Goal: Transaction & Acquisition: Purchase product/service

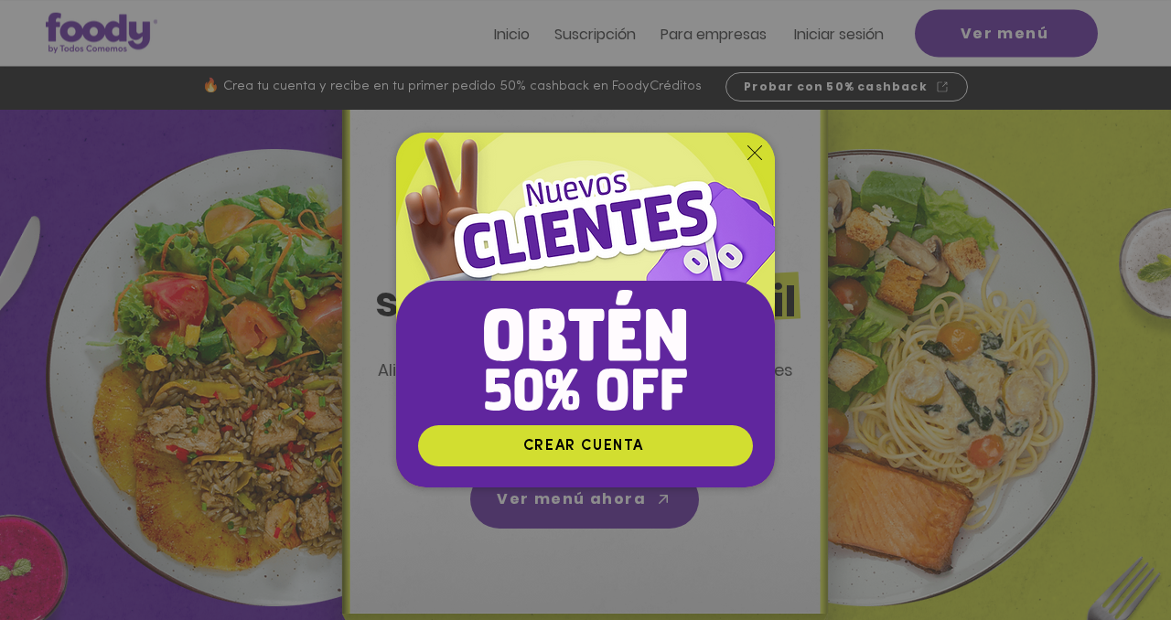
click at [756, 152] on icon "Volver al sitio" at bounding box center [754, 152] width 15 height 15
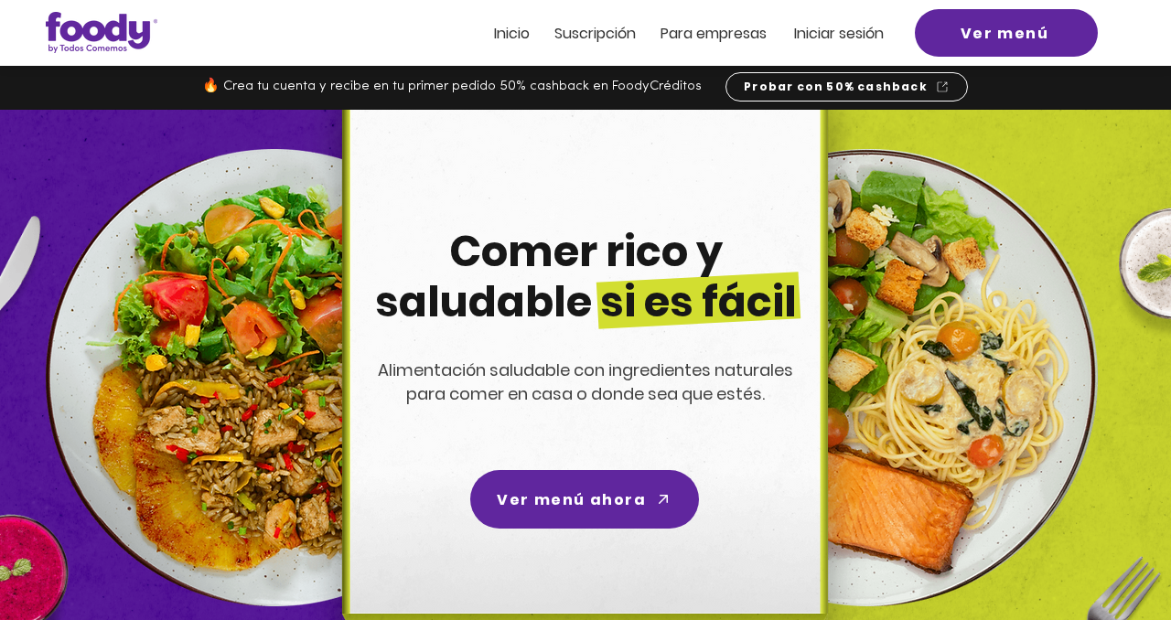
click at [510, 38] on span "Inicio" at bounding box center [512, 33] width 36 height 21
click at [592, 36] on span "Suscripción" at bounding box center [594, 33] width 81 height 21
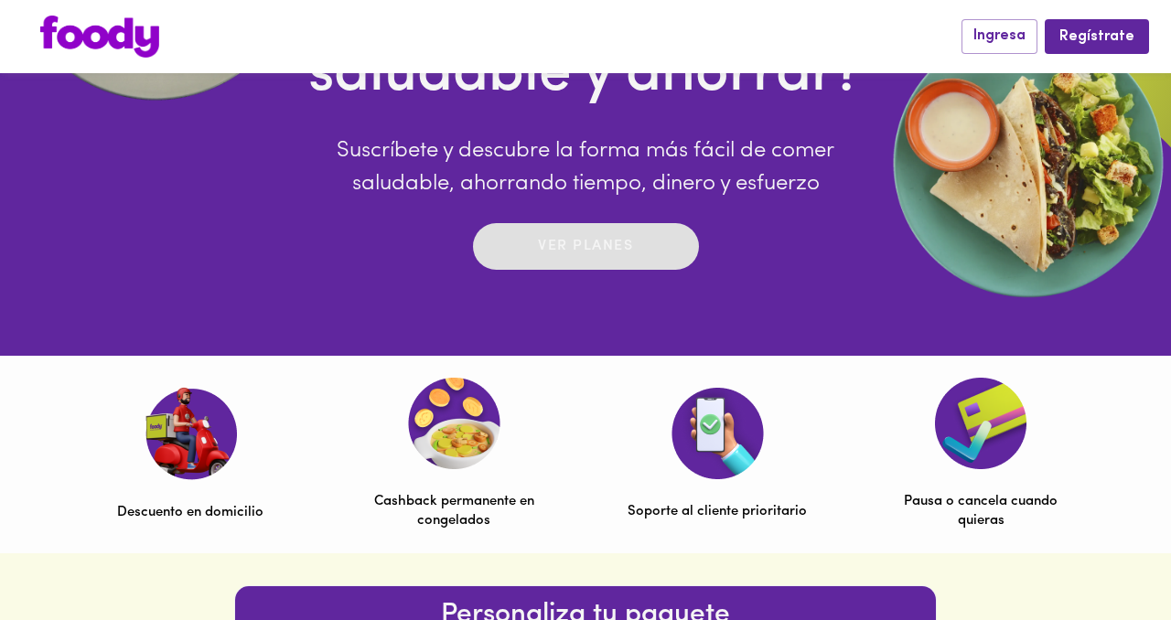
click at [611, 243] on p "Ver planes" at bounding box center [585, 246] width 95 height 21
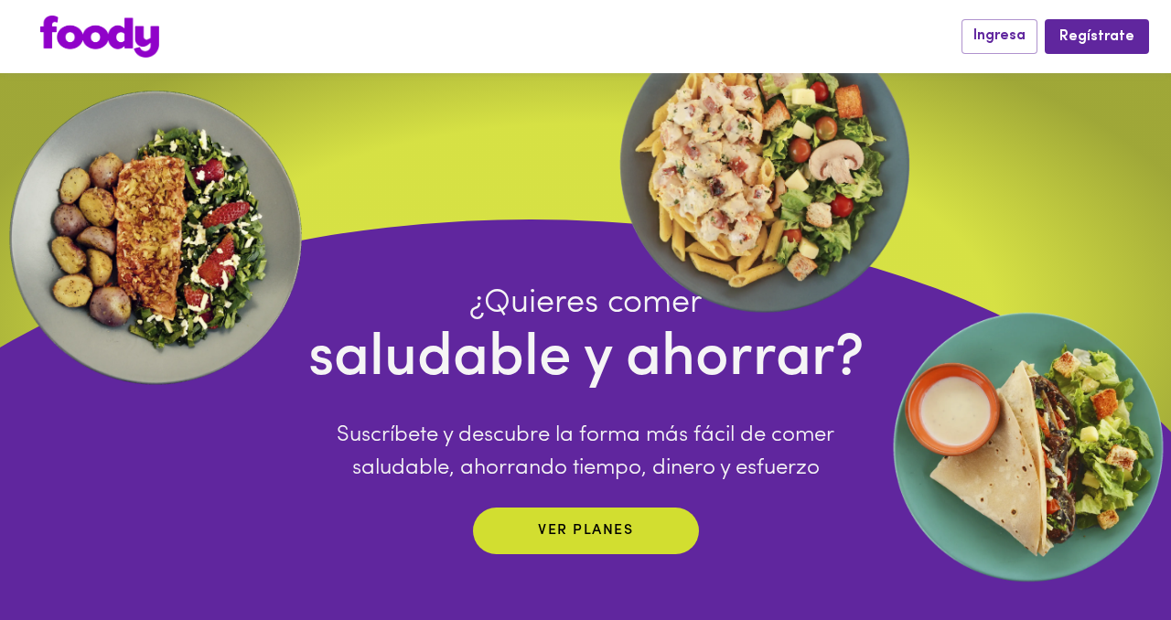
click at [91, 37] on img at bounding box center [99, 37] width 119 height 42
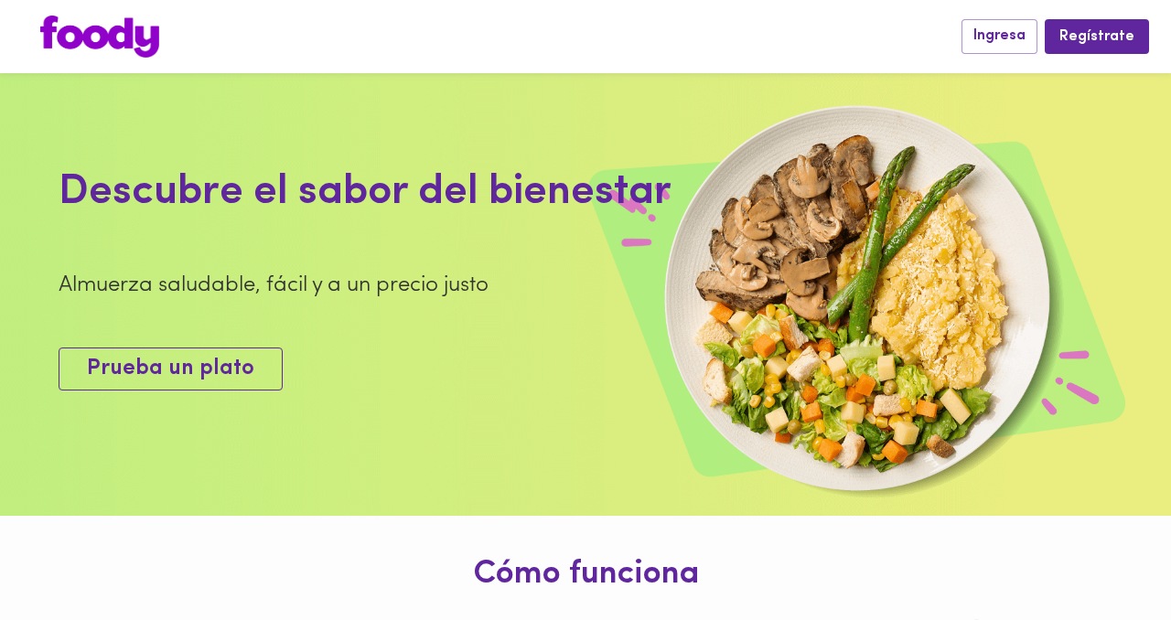
click at [191, 387] on button "Prueba un plato" at bounding box center [171, 369] width 224 height 43
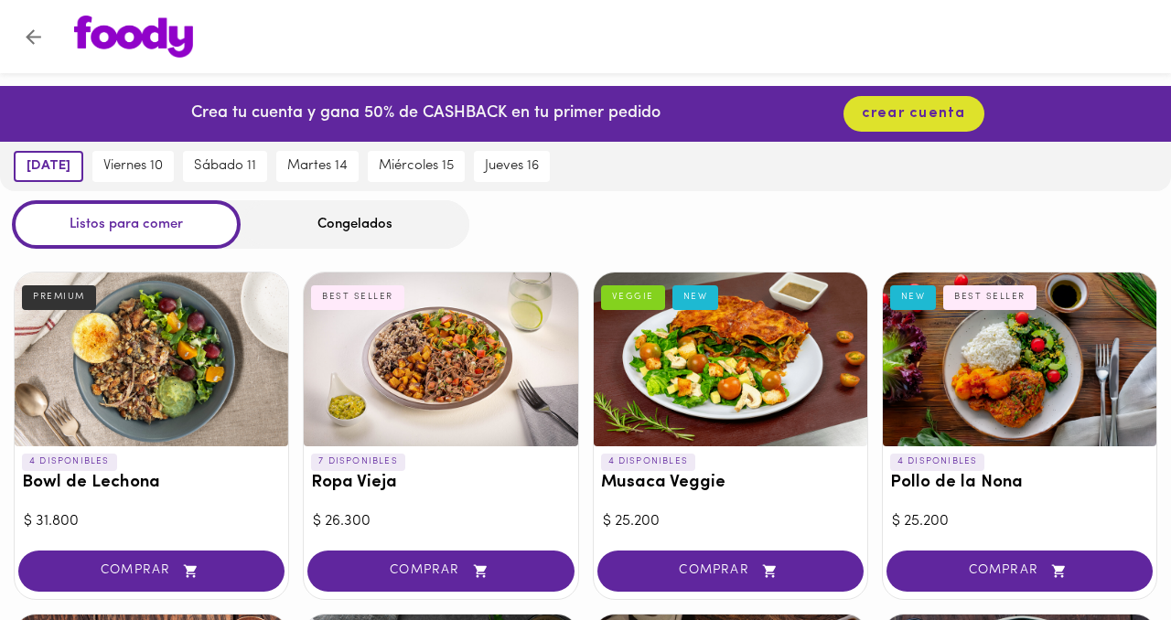
click at [292, 241] on div "Congelados" at bounding box center [355, 224] width 229 height 48
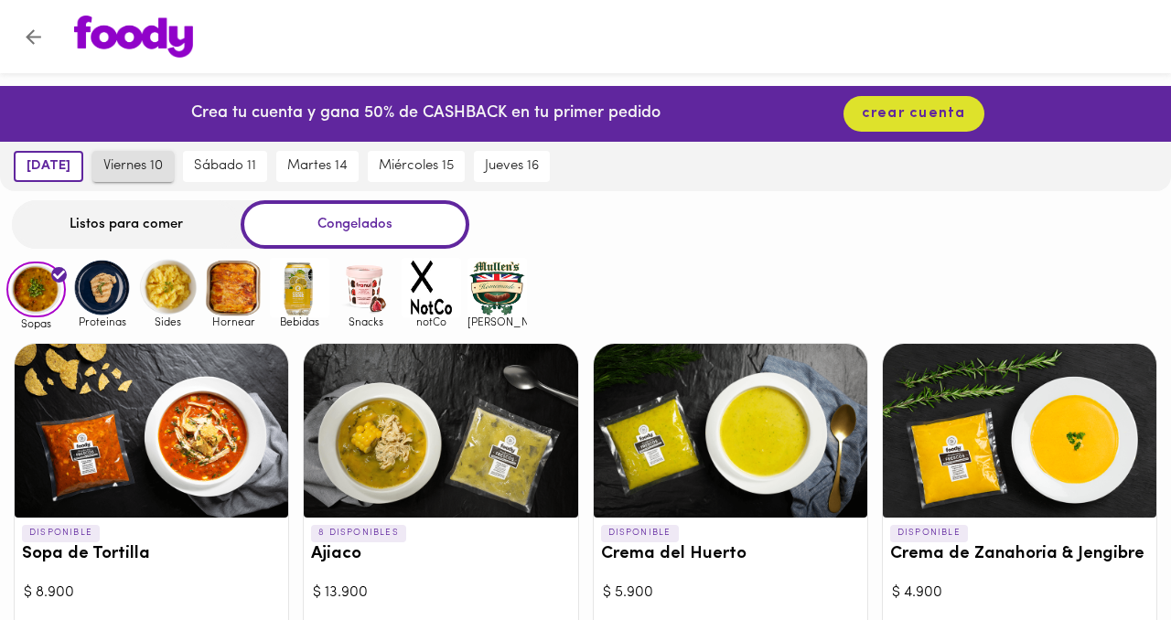
click at [140, 168] on span "viernes 10" at bounding box center [132, 166] width 59 height 16
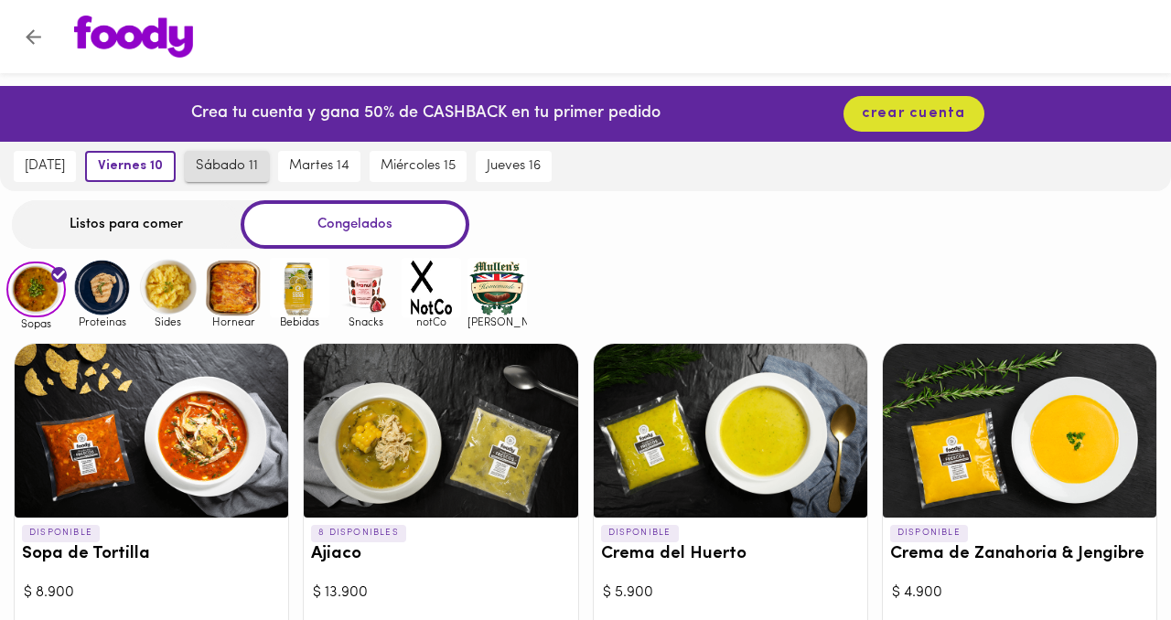
click at [223, 161] on span "sábado 11" at bounding box center [227, 166] width 62 height 16
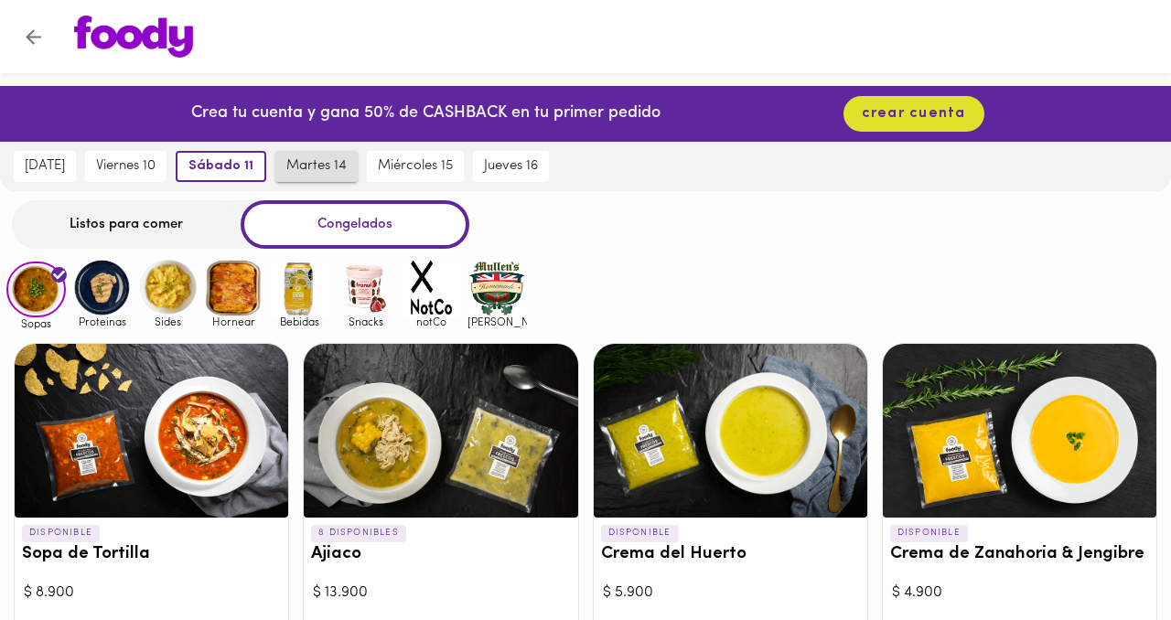
click at [305, 166] on span "martes 14" at bounding box center [316, 166] width 60 height 16
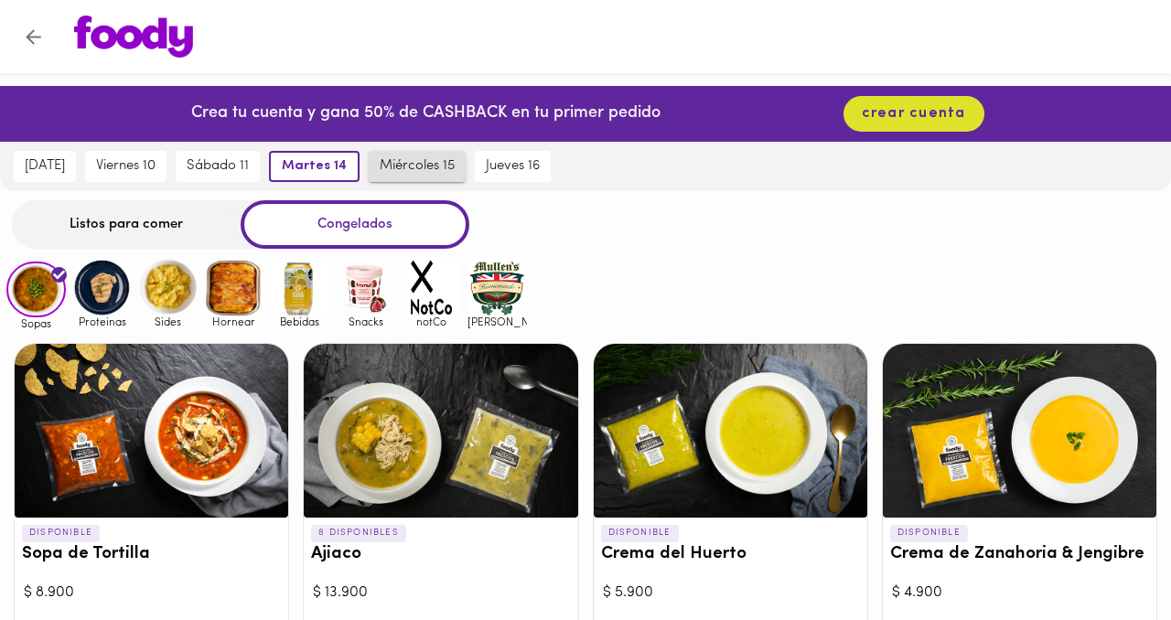
click at [396, 163] on span "miércoles 15" at bounding box center [417, 166] width 75 height 16
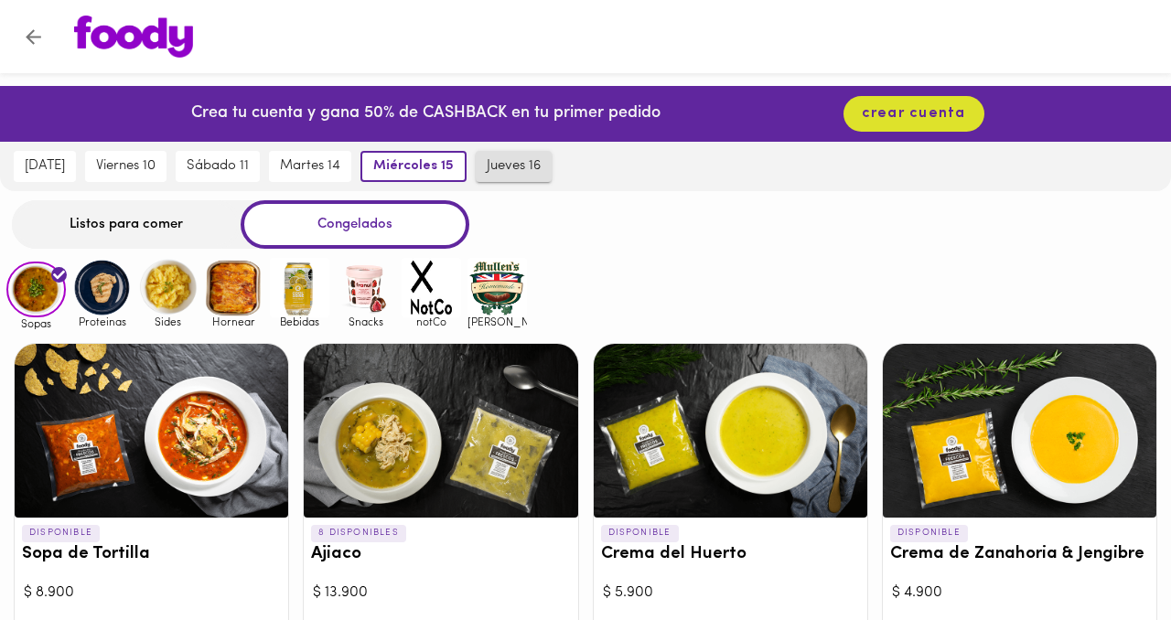
click at [508, 165] on span "jueves 16" at bounding box center [514, 166] width 54 height 16
click at [131, 223] on div "Listos para comer" at bounding box center [126, 224] width 229 height 48
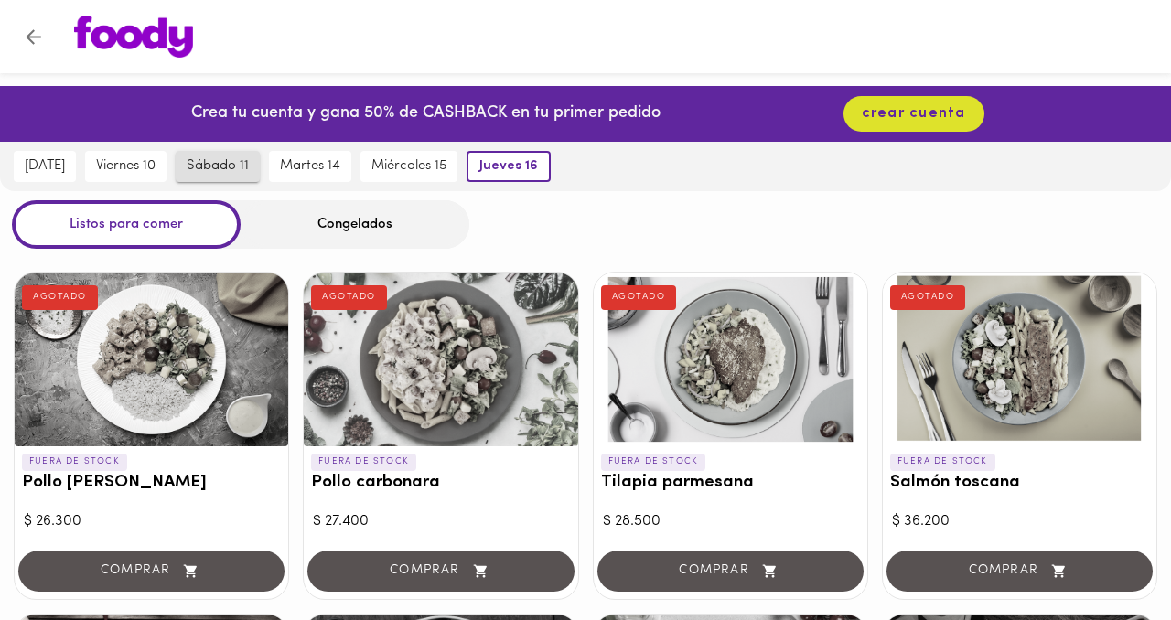
click at [230, 170] on span "sábado 11" at bounding box center [218, 166] width 62 height 16
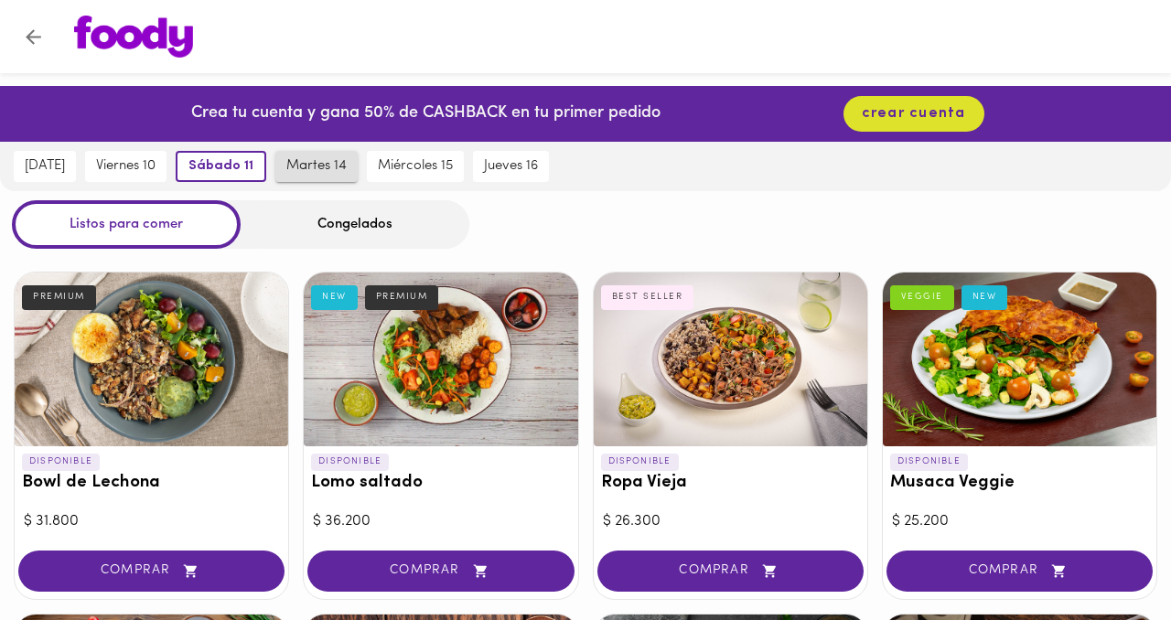
click at [313, 173] on span "martes 14" at bounding box center [316, 166] width 60 height 16
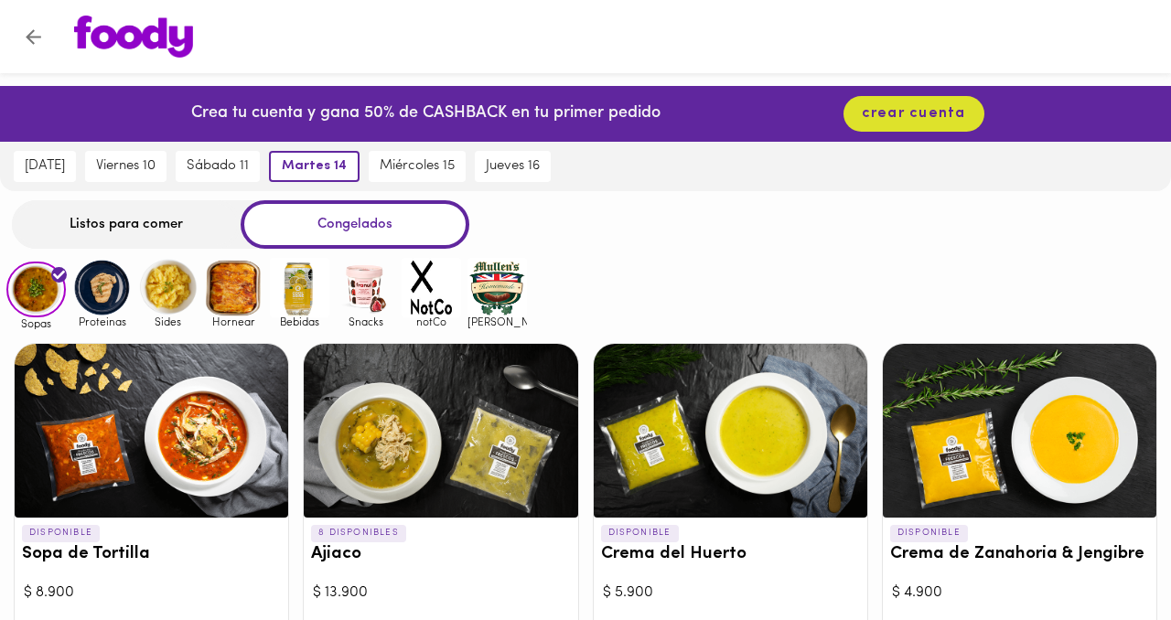
click at [193, 225] on div "Listos para comer" at bounding box center [126, 224] width 229 height 48
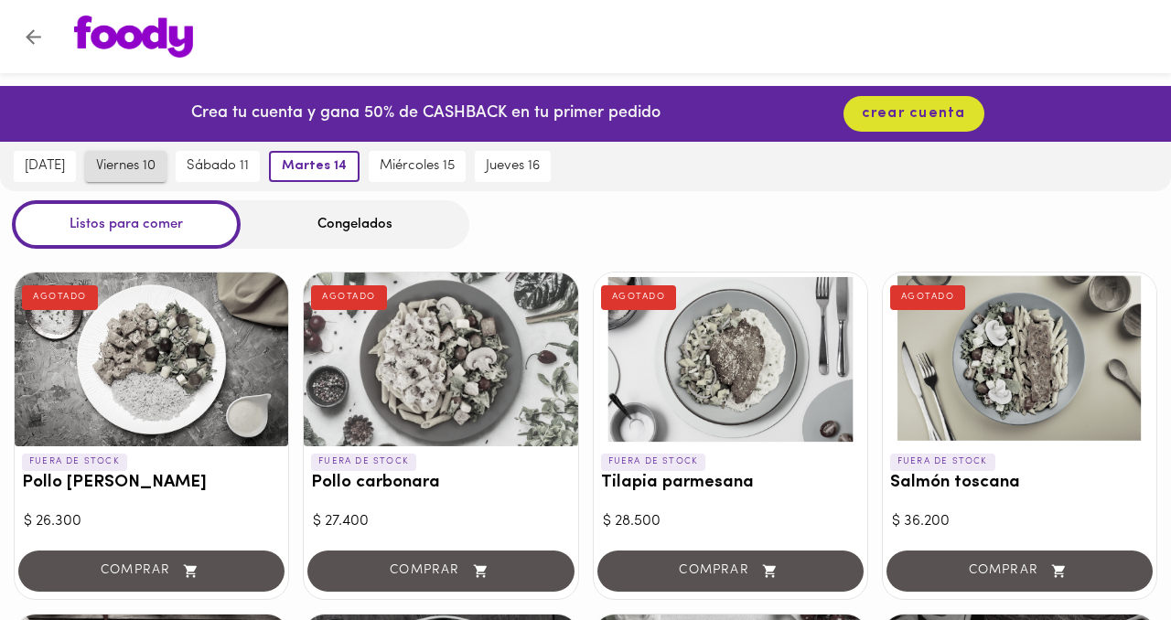
click at [141, 158] on span "viernes 10" at bounding box center [125, 166] width 59 height 16
